Goal: Communication & Community: Answer question/provide support

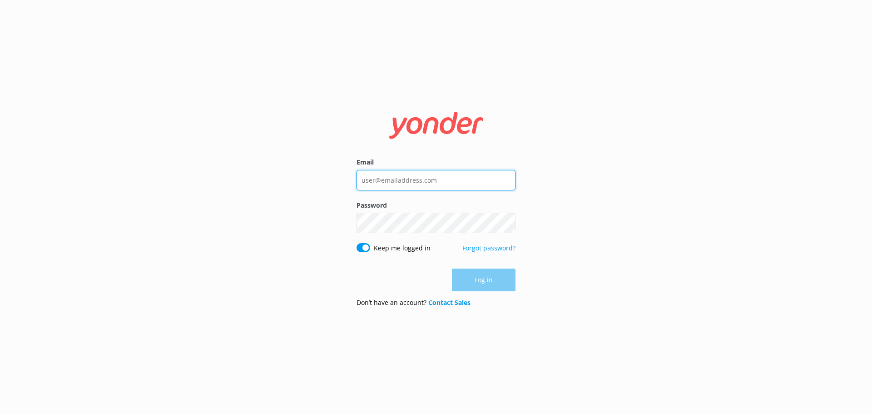
type input "[EMAIL_ADDRESS][DOMAIN_NAME]"
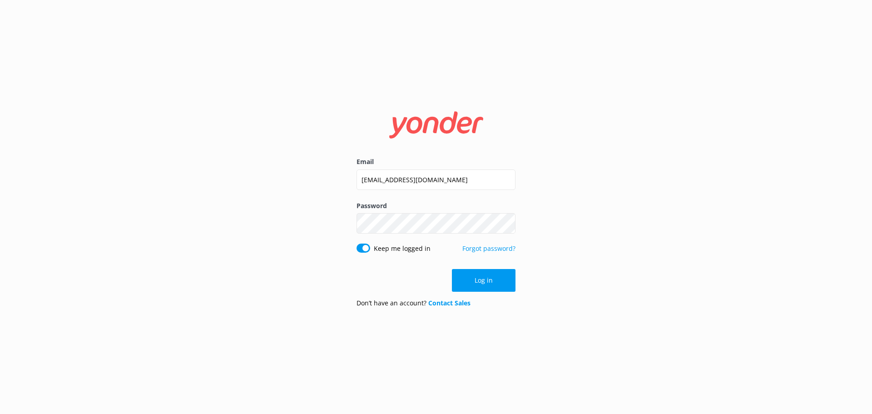
click at [494, 279] on div "Log in" at bounding box center [435, 280] width 159 height 23
click at [494, 279] on button "Log in" at bounding box center [484, 280] width 64 height 23
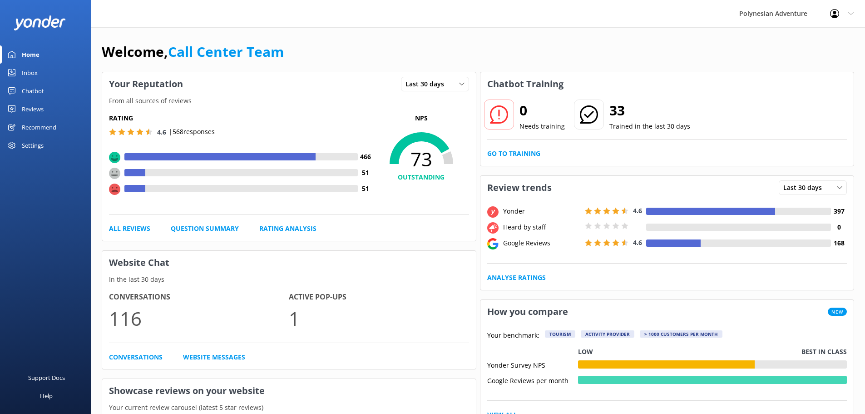
click at [37, 70] on div "Inbox" at bounding box center [30, 73] width 16 height 18
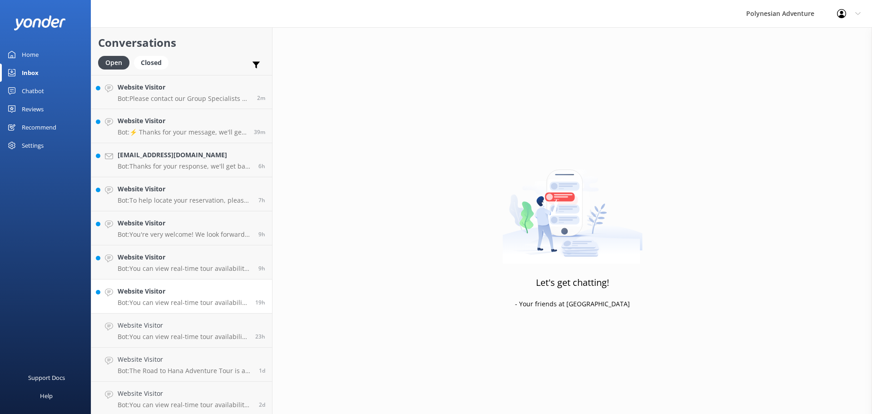
click at [196, 296] on h4 "Website Visitor" at bounding box center [183, 291] width 131 height 10
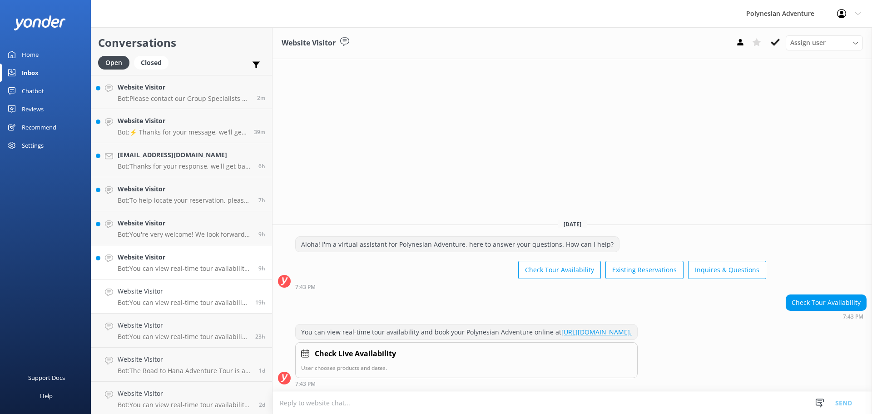
click at [161, 251] on link "Website Visitor Bot: You can view real-time tour availability and book your Pol…" at bounding box center [181, 262] width 181 height 34
click at [154, 229] on div "Website Visitor Bot: You're very welcome! We look forward to seeing you on a Po…" at bounding box center [185, 228] width 134 height 20
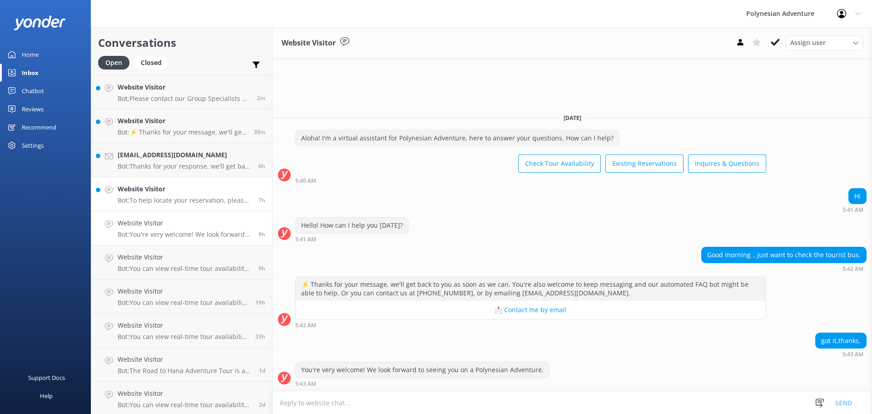
click at [156, 195] on div "Website Visitor Bot: To help locate your reservation, please share the full nam…" at bounding box center [185, 194] width 134 height 20
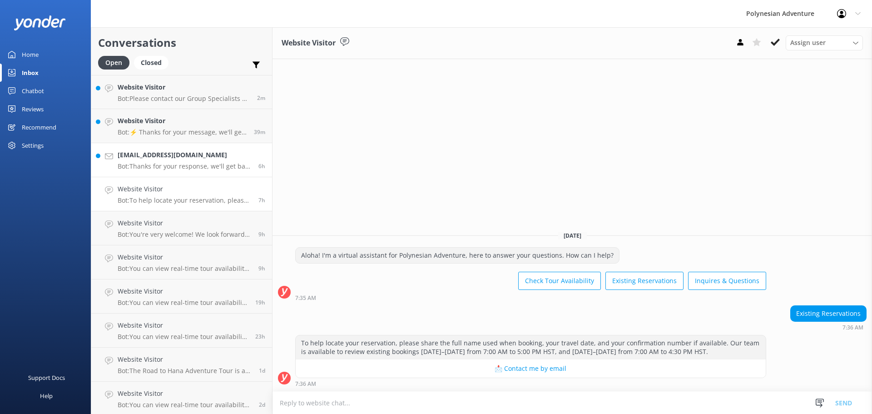
click at [186, 154] on h4 "[EMAIL_ADDRESS][DOMAIN_NAME]" at bounding box center [185, 155] width 134 height 10
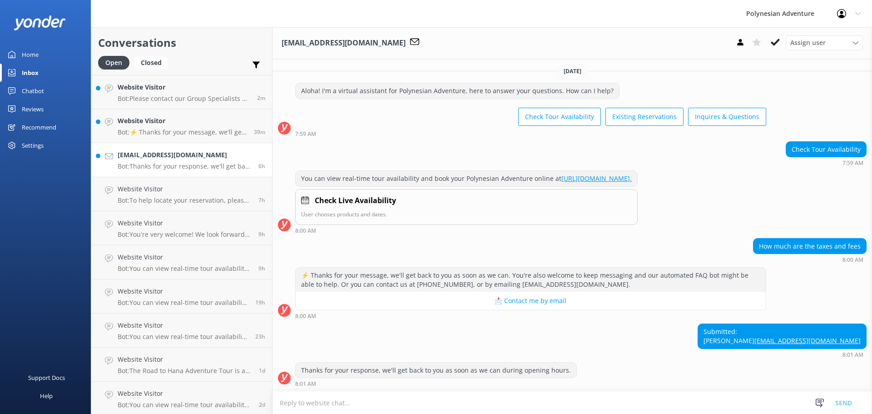
scroll to position [9, 0]
click at [147, 123] on h4 "Website Visitor" at bounding box center [182, 121] width 129 height 10
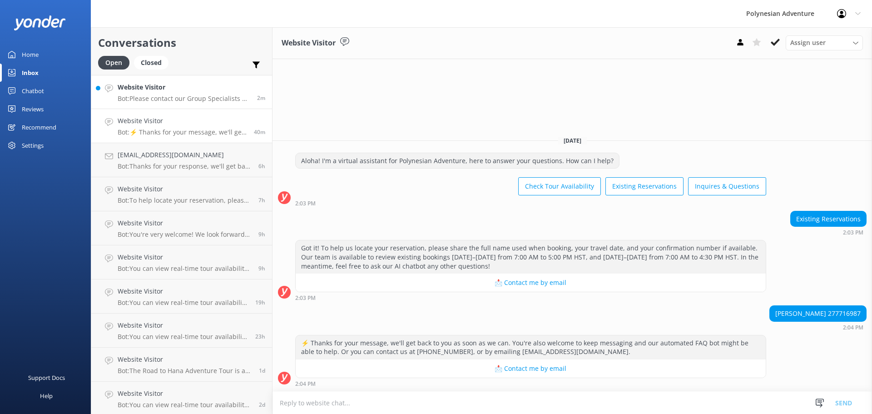
click at [144, 95] on p "Bot: Please contact our Group Specialists at [PHONE_NUMBER] or request a custom…" at bounding box center [184, 98] width 133 height 8
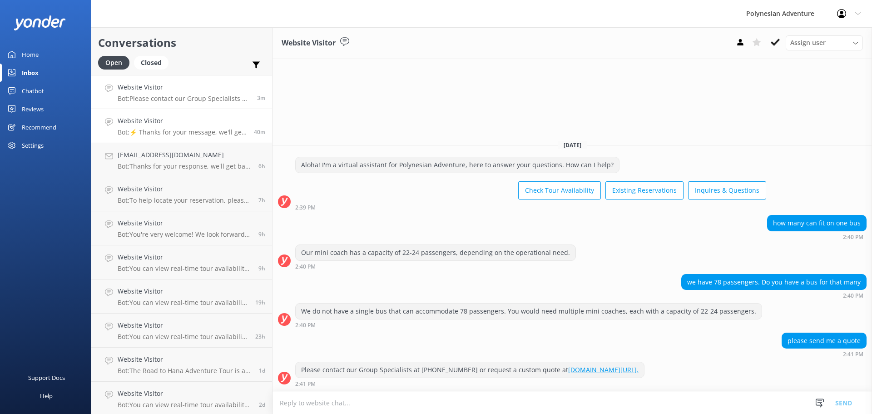
click at [188, 138] on link "Website Visitor Bot: ⚡ Thanks for your message, we'll get back to you as soon a…" at bounding box center [181, 126] width 181 height 34
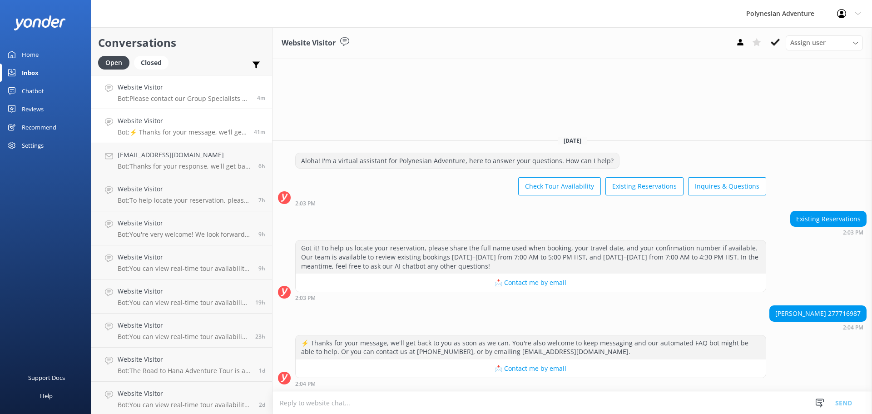
click at [206, 83] on h4 "Website Visitor" at bounding box center [184, 87] width 133 height 10
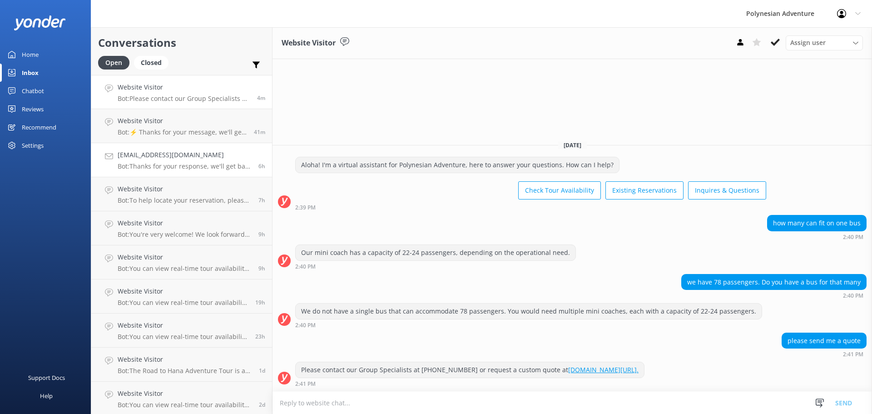
click at [154, 145] on link "[PERSON_NAME][EMAIL_ADDRESS][DOMAIN_NAME] Bot: Thanks for your response, we'll …" at bounding box center [181, 160] width 181 height 34
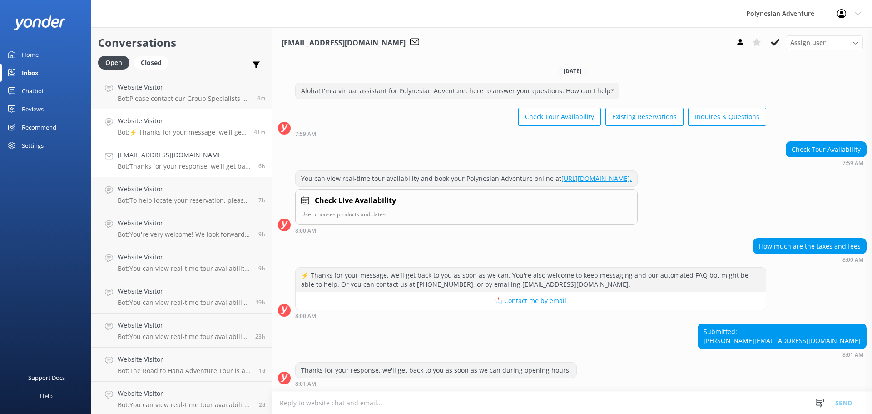
click at [158, 128] on p "Bot: ⚡ Thanks for your message, we'll get back to you as soon as we can. You're…" at bounding box center [182, 132] width 129 height 8
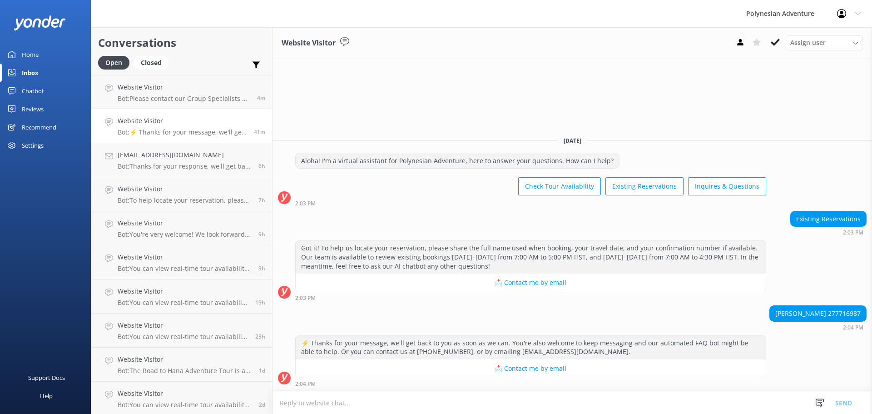
click at [342, 407] on textarea at bounding box center [571, 402] width 599 height 22
type textarea "H"
click at [299, 403] on textarea "Aloha! How can we assist you with your existing reservation?" at bounding box center [571, 402] width 599 height 23
click at [377, 401] on textarea "Aloha! We were able to find your How can we assist you with your existing reser…" at bounding box center [571, 402] width 599 height 23
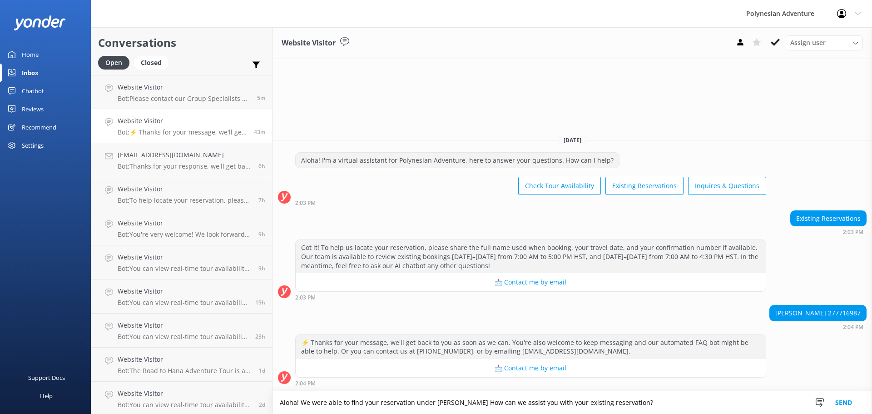
drag, startPoint x: 651, startPoint y: 400, endPoint x: 311, endPoint y: 415, distance: 340.4
click at [311, 413] on html "Polynesian Adventure Profile Settings Logout Home Inbox Chatbot Content Product…" at bounding box center [436, 207] width 872 height 414
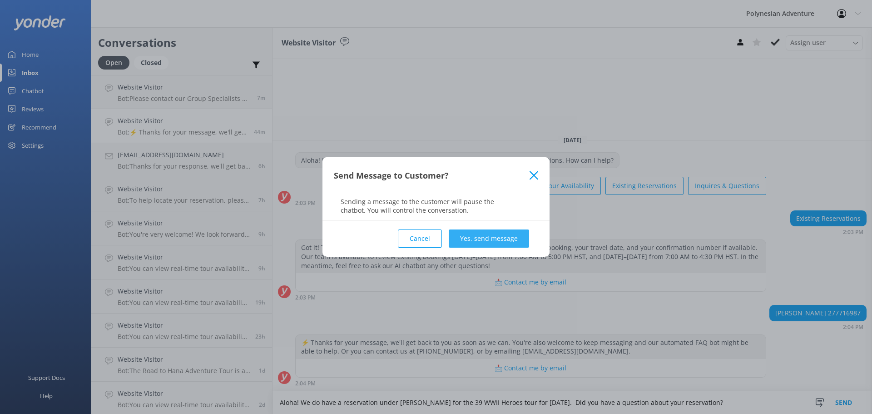
type textarea "Aloha! We do have a reservation under [PERSON_NAME] for the 39 WWII Heroes tour…"
click at [473, 239] on button "Yes, send message" at bounding box center [489, 238] width 80 height 18
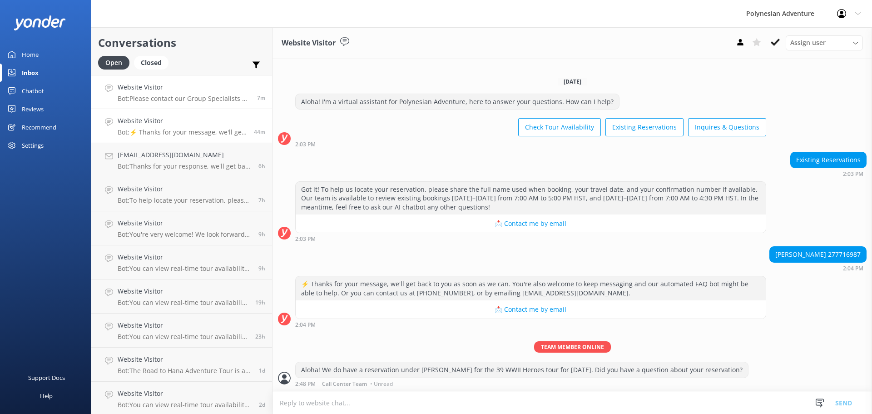
click at [182, 99] on p "Bot: Please contact our Group Specialists at [PHONE_NUMBER] or request a custom…" at bounding box center [184, 98] width 133 height 8
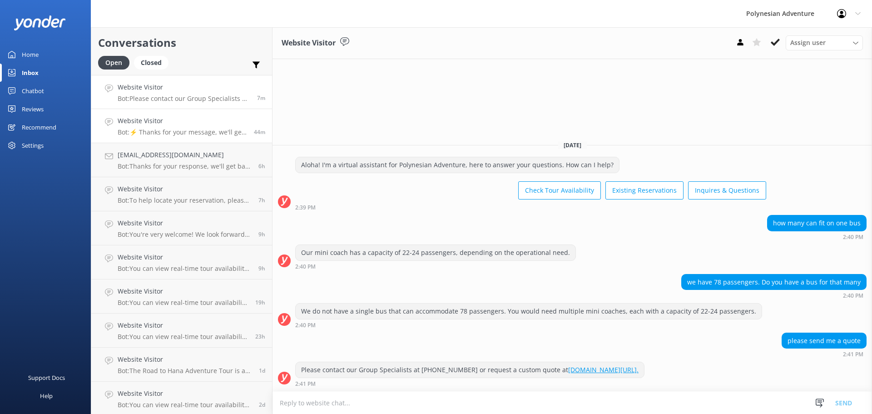
click at [183, 136] on link "Website Visitor Bot: ⚡ Thanks for your message, we'll get back to you as soon a…" at bounding box center [181, 126] width 181 height 34
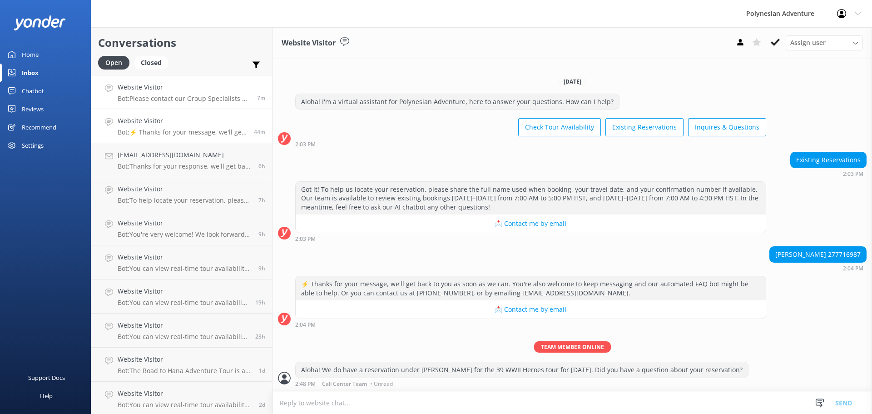
click at [191, 93] on div "Website Visitor Bot: Please contact our Group Specialists at [PHONE_NUMBER] or …" at bounding box center [184, 92] width 133 height 20
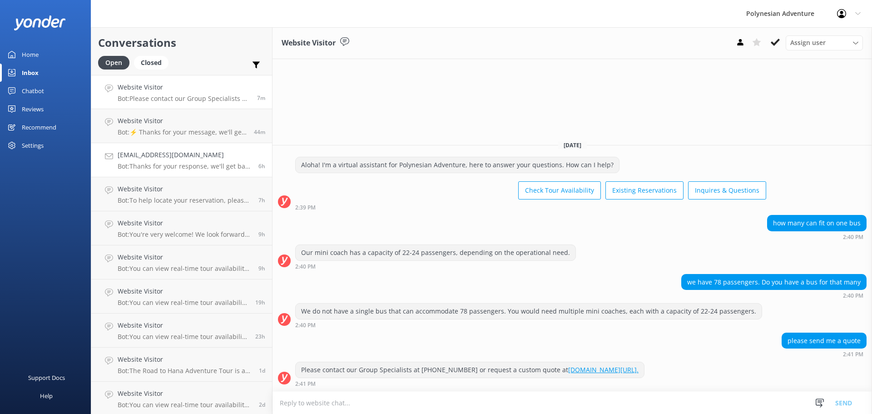
click at [192, 159] on h4 "[EMAIL_ADDRESS][DOMAIN_NAME]" at bounding box center [185, 155] width 134 height 10
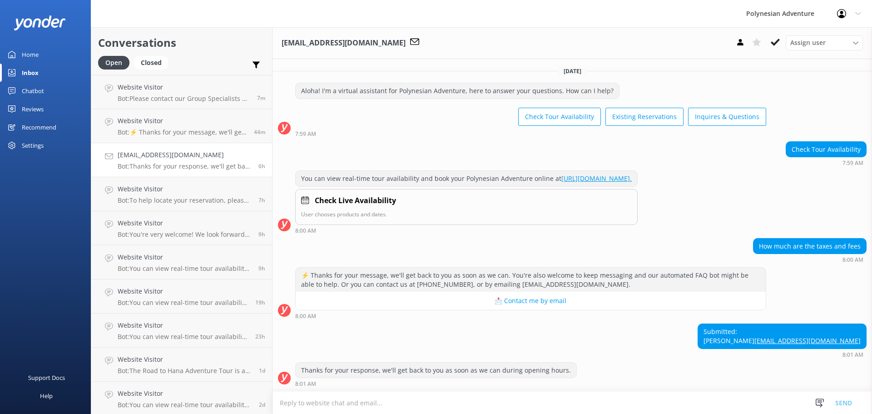
scroll to position [9, 0]
click at [178, 124] on h4 "Website Visitor" at bounding box center [182, 121] width 129 height 10
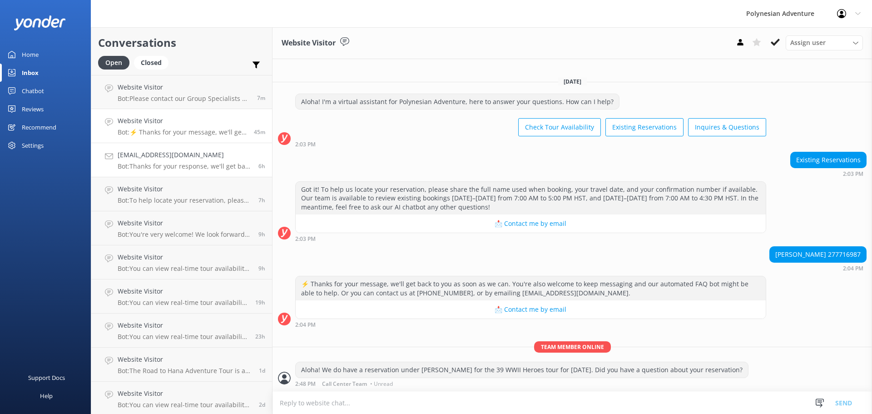
click at [178, 161] on div "[PERSON_NAME][EMAIL_ADDRESS][DOMAIN_NAME] Bot: Thanks for your response, we'll …" at bounding box center [185, 160] width 134 height 20
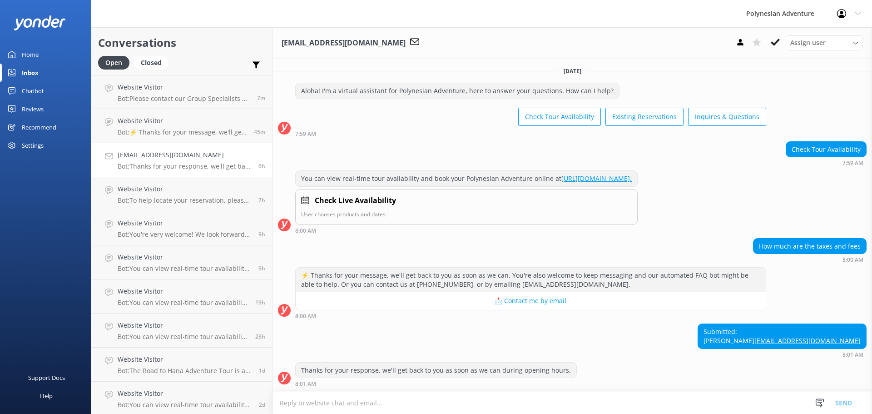
scroll to position [9, 0]
